Goal: Task Accomplishment & Management: Manage account settings

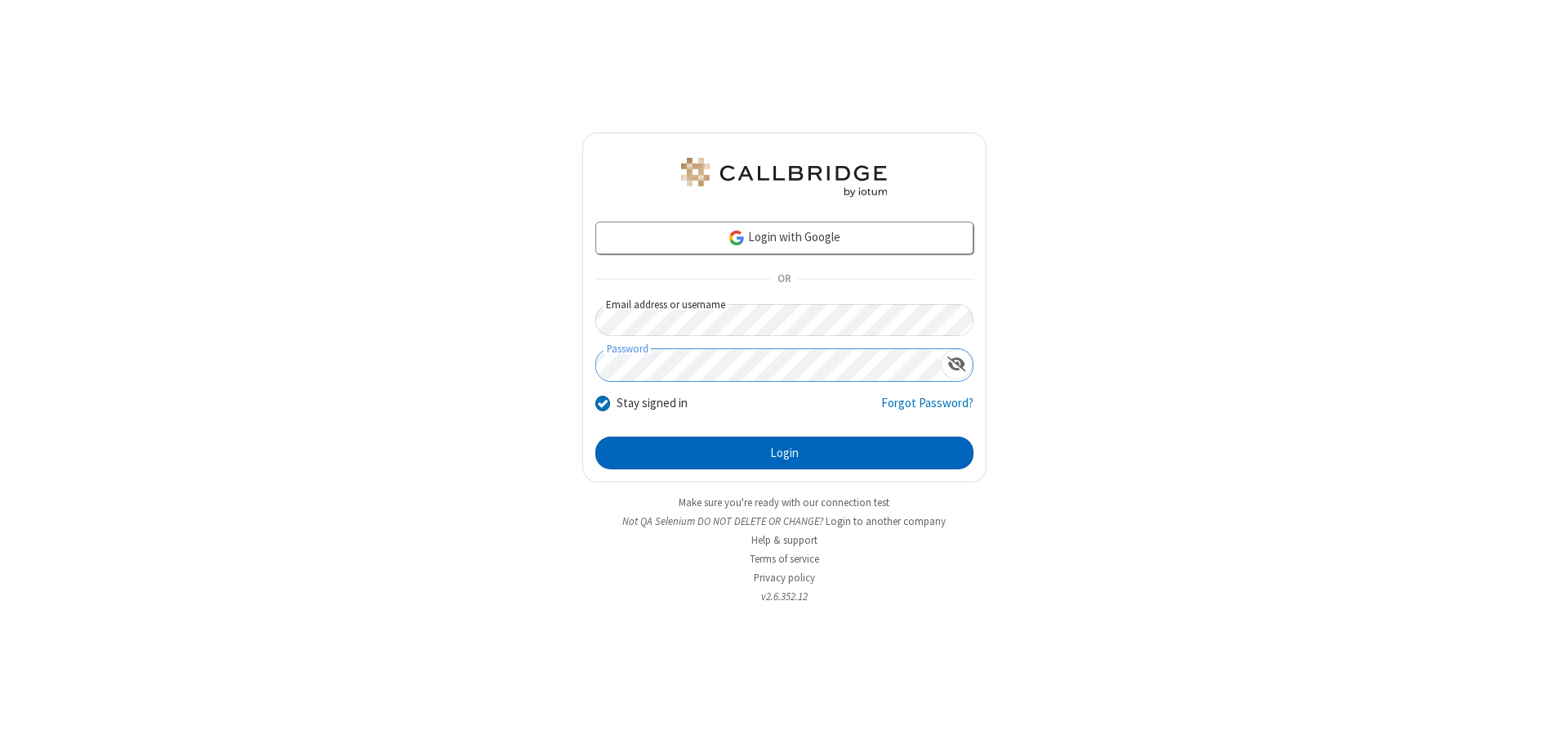
click at [784, 453] on button "Login" at bounding box center [784, 453] width 378 height 33
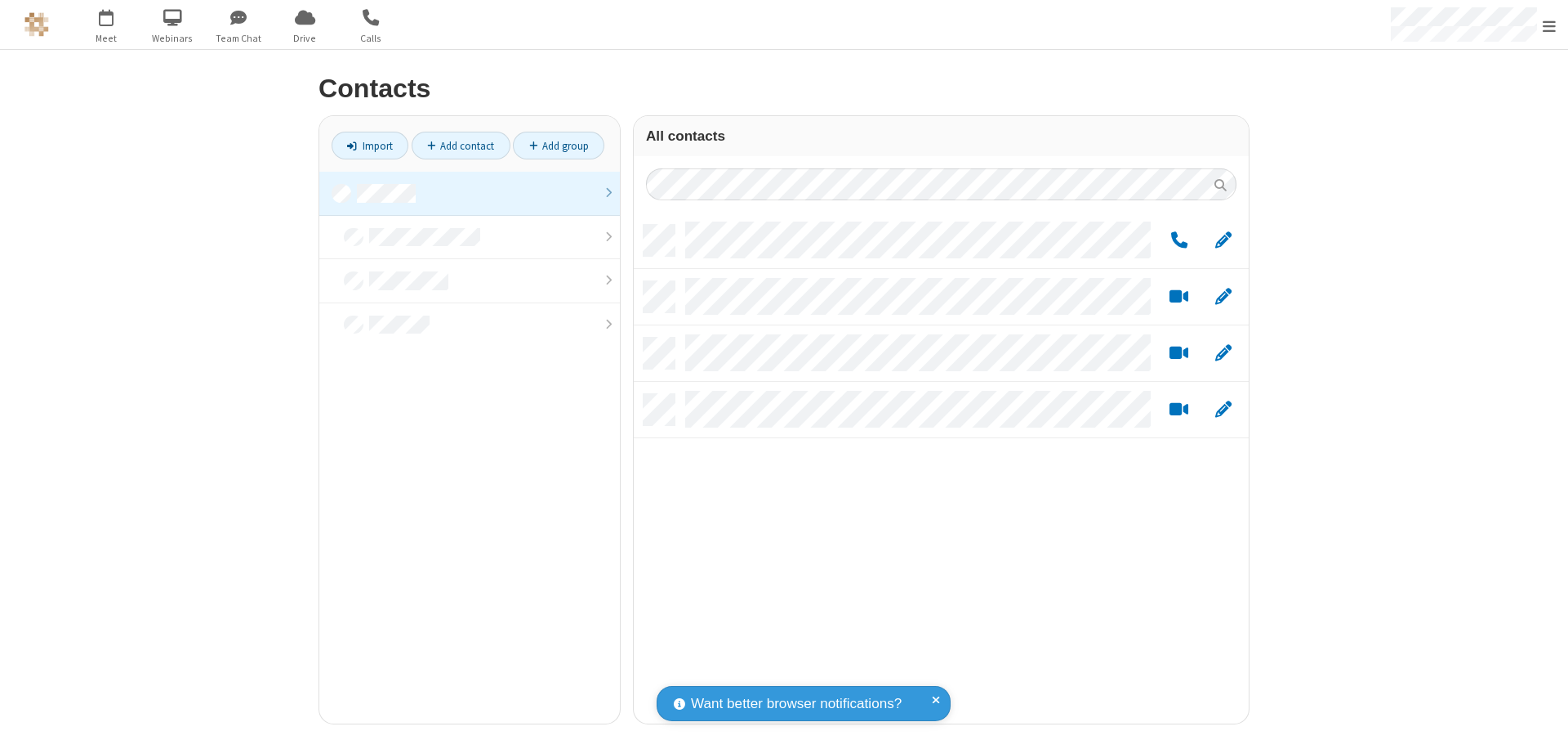
scroll to position [498, 603]
click at [470, 193] on link at bounding box center [469, 194] width 301 height 45
click at [559, 145] on link "Add group" at bounding box center [558, 146] width 92 height 28
